Goal: Information Seeking & Learning: Learn about a topic

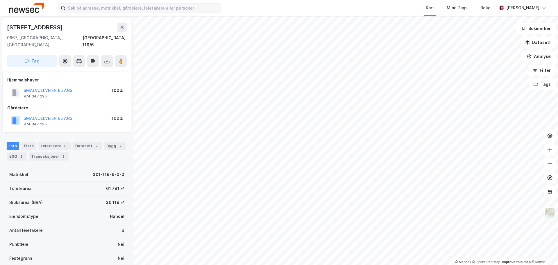
click at [134, 12] on label at bounding box center [139, 7] width 163 height 9
click at [134, 12] on input at bounding box center [142, 7] width 155 height 9
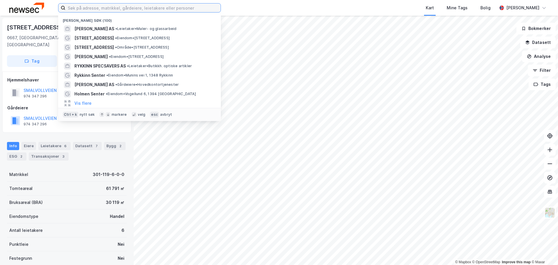
click at [134, 9] on input at bounding box center [142, 7] width 155 height 9
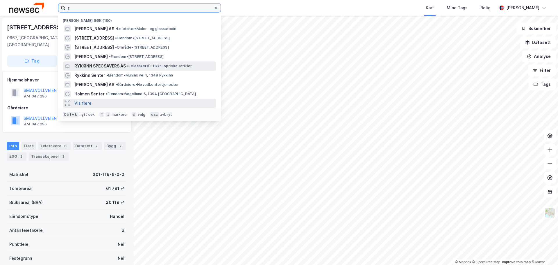
type input "r"
click at [78, 102] on button "Vis flere" at bounding box center [82, 103] width 17 height 7
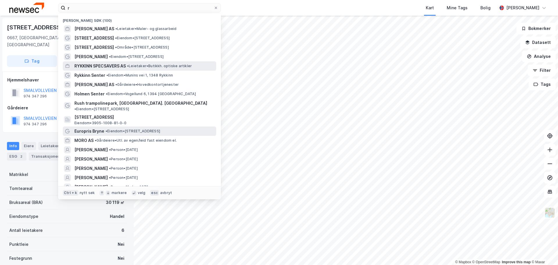
click at [109, 128] on div "Europris [PERSON_NAME] 13, 4340 Bryne" at bounding box center [144, 131] width 141 height 7
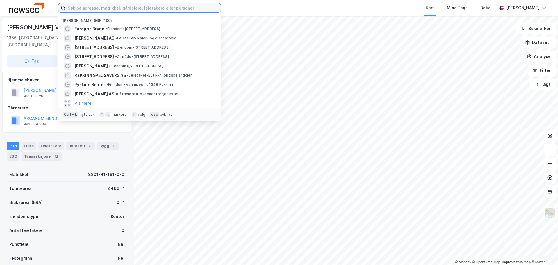
click at [134, 6] on input at bounding box center [142, 7] width 155 height 9
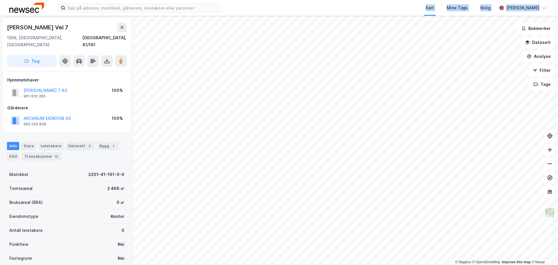
click at [332, 17] on div "Kart Mine Tags Bolig Morten Slette © Mapbox © OpenStreetMap Improve this map © …" at bounding box center [279, 132] width 558 height 265
